Goal: Learn about a topic

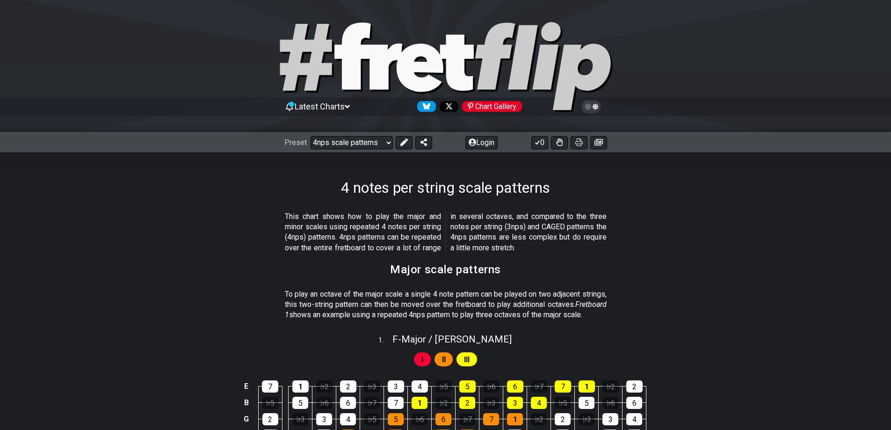
click at [350, 104] on icon at bounding box center [347, 106] width 5 height 8
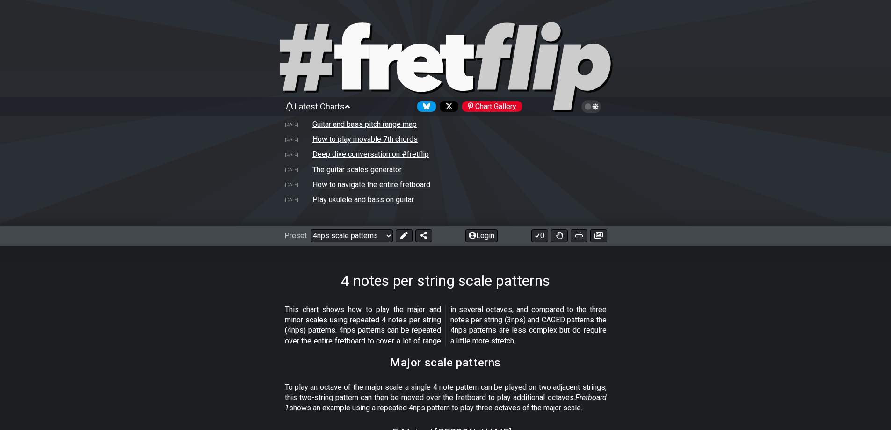
click at [344, 183] on td "How to navigate the entire fretboard" at bounding box center [371, 185] width 119 height 10
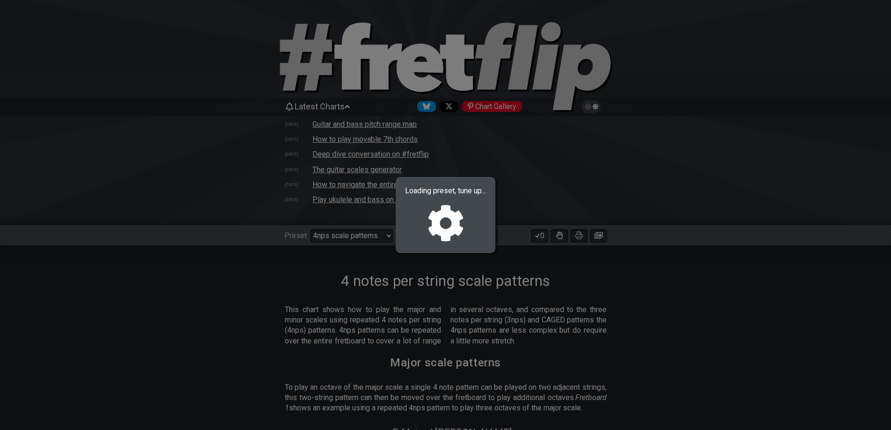
select select "/welcome"
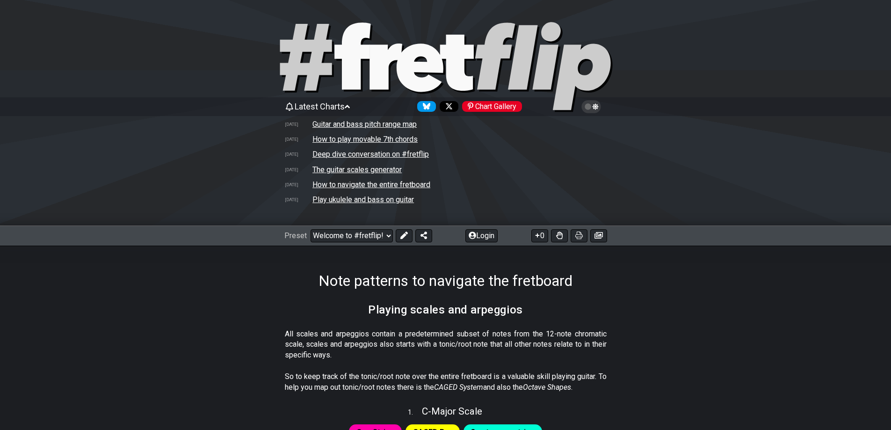
click at [493, 72] on icon at bounding box center [506, 55] width 63 height 67
select select "C"
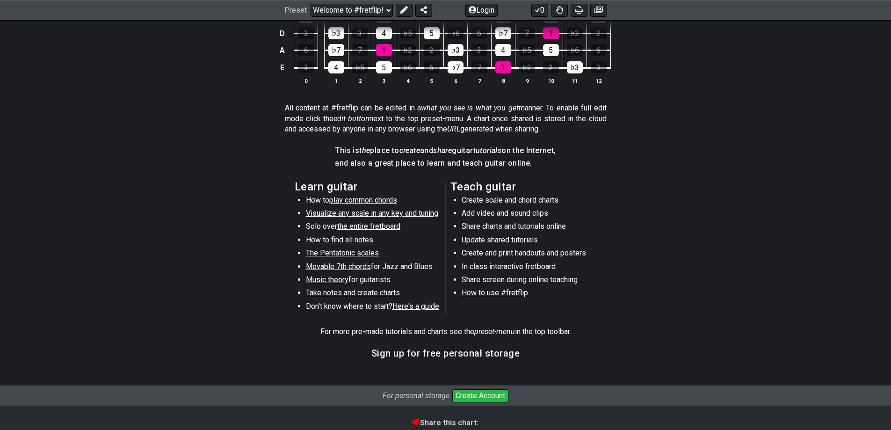
scroll to position [468, 0]
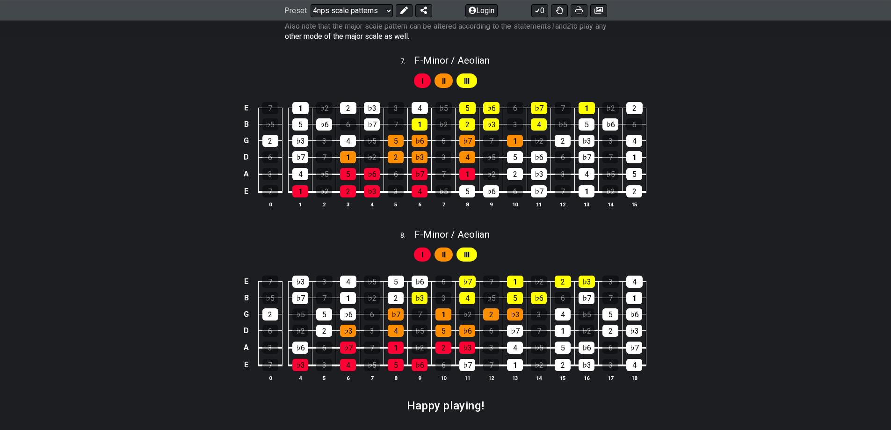
scroll to position [1588, 0]
